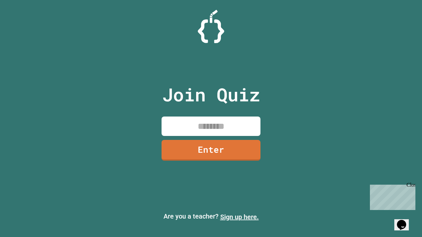
click at [239, 217] on link "Sign up here." at bounding box center [239, 217] width 39 height 8
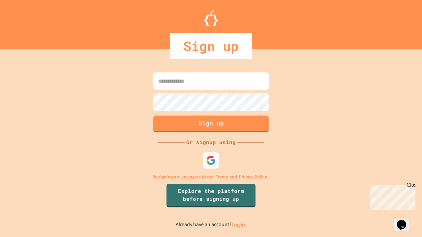
click at [239, 225] on link "Log in." at bounding box center [238, 224] width 15 height 7
